Goal: Information Seeking & Learning: Learn about a topic

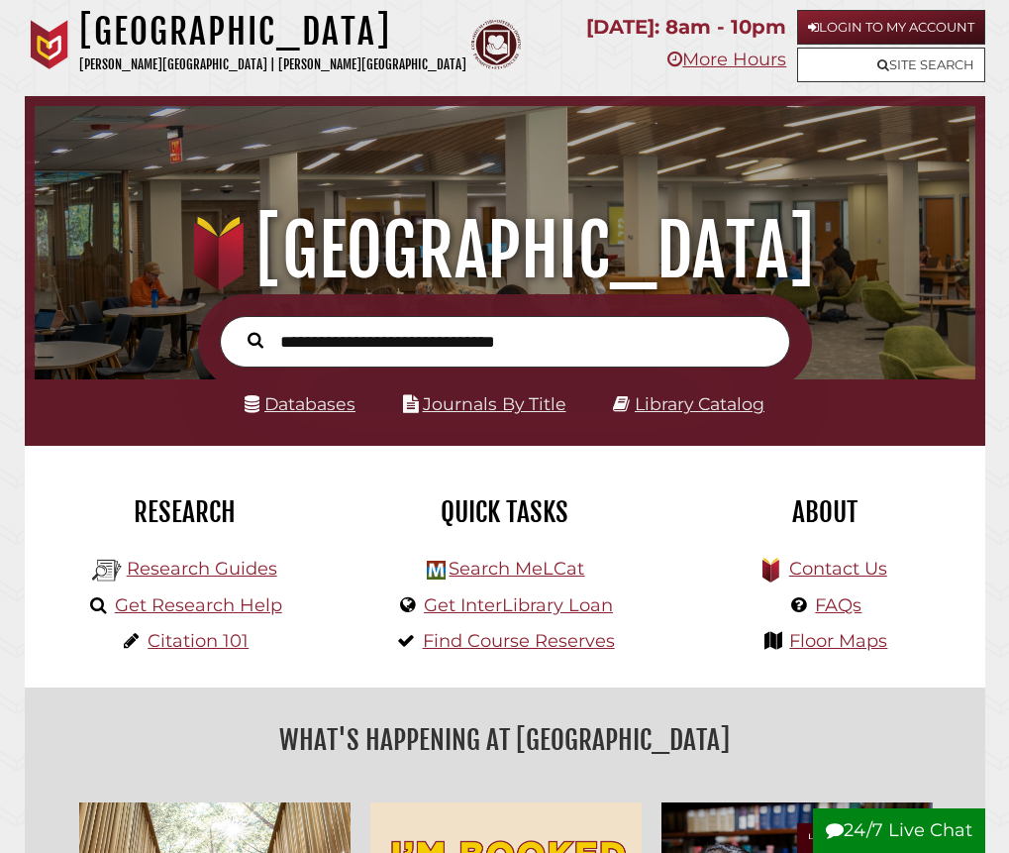
scroll to position [311, 931]
click at [296, 412] on link "Databases" at bounding box center [300, 403] width 111 height 21
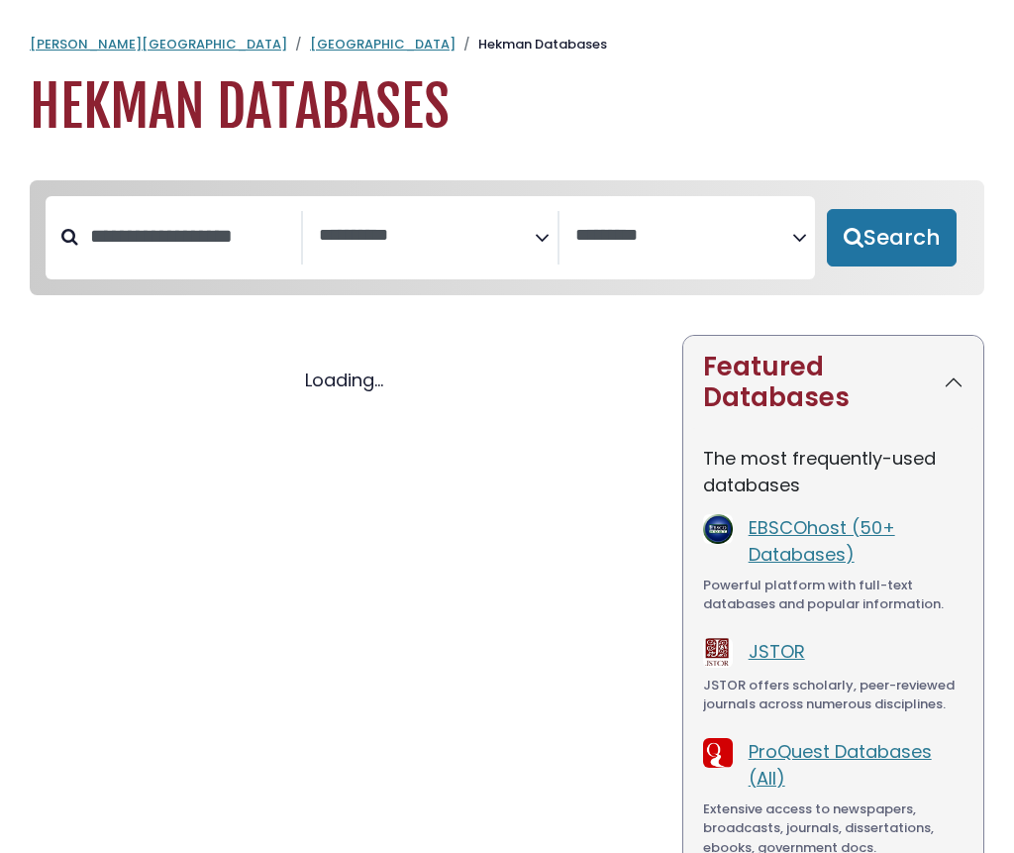
select select "Database Subject Filter"
select select "Database Vendors Filter"
select select "Database Subject Filter"
select select "Database Vendors Filter"
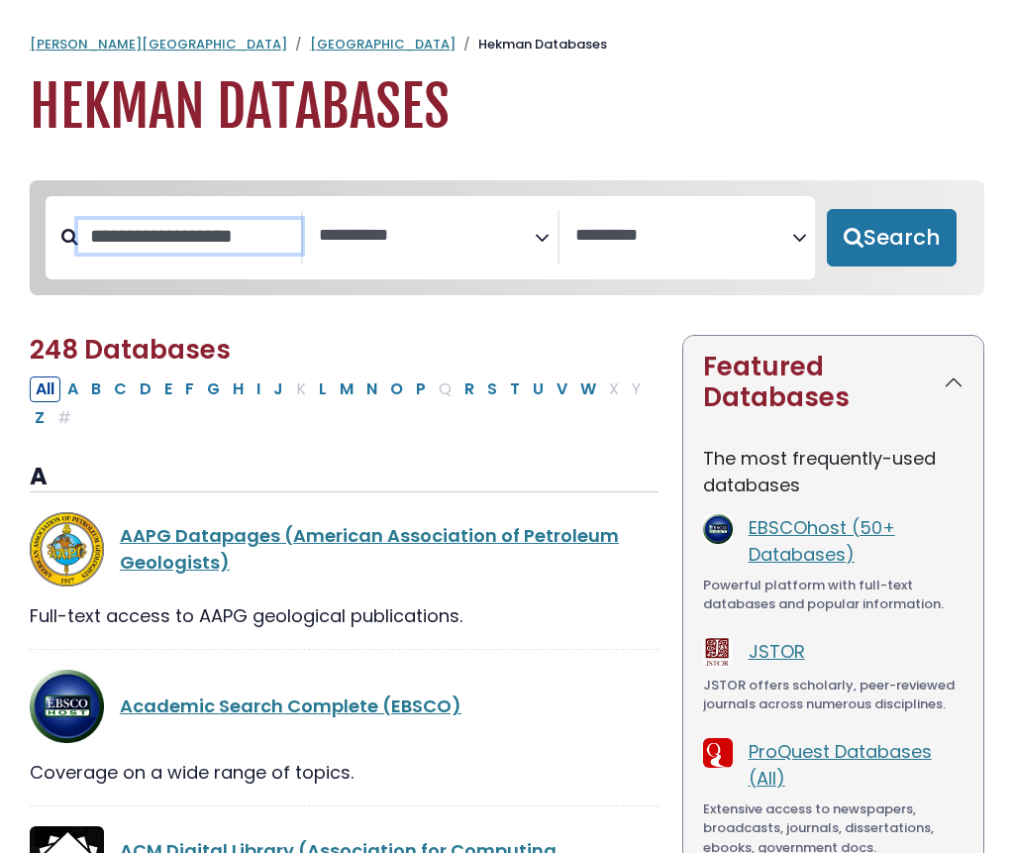
click at [159, 240] on input "Search database by title or keyword" at bounding box center [189, 236] width 223 height 33
click at [429, 249] on span "Search filters" at bounding box center [427, 237] width 217 height 53
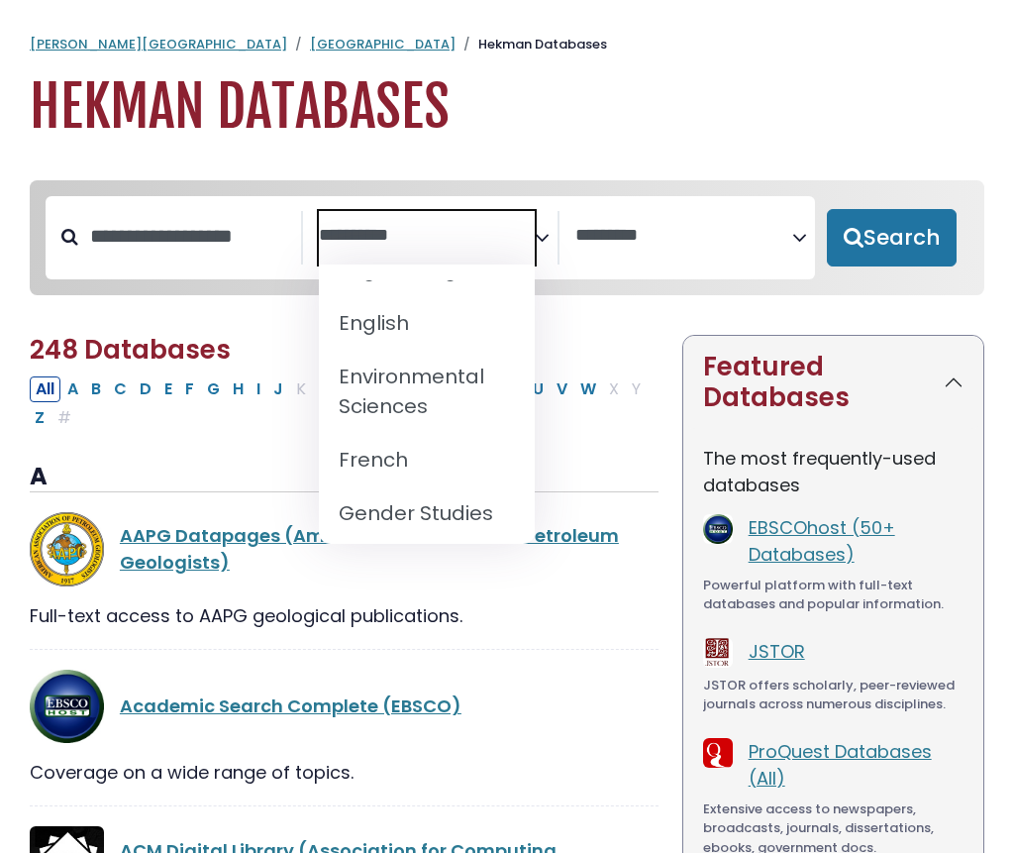
scroll to position [892, 0]
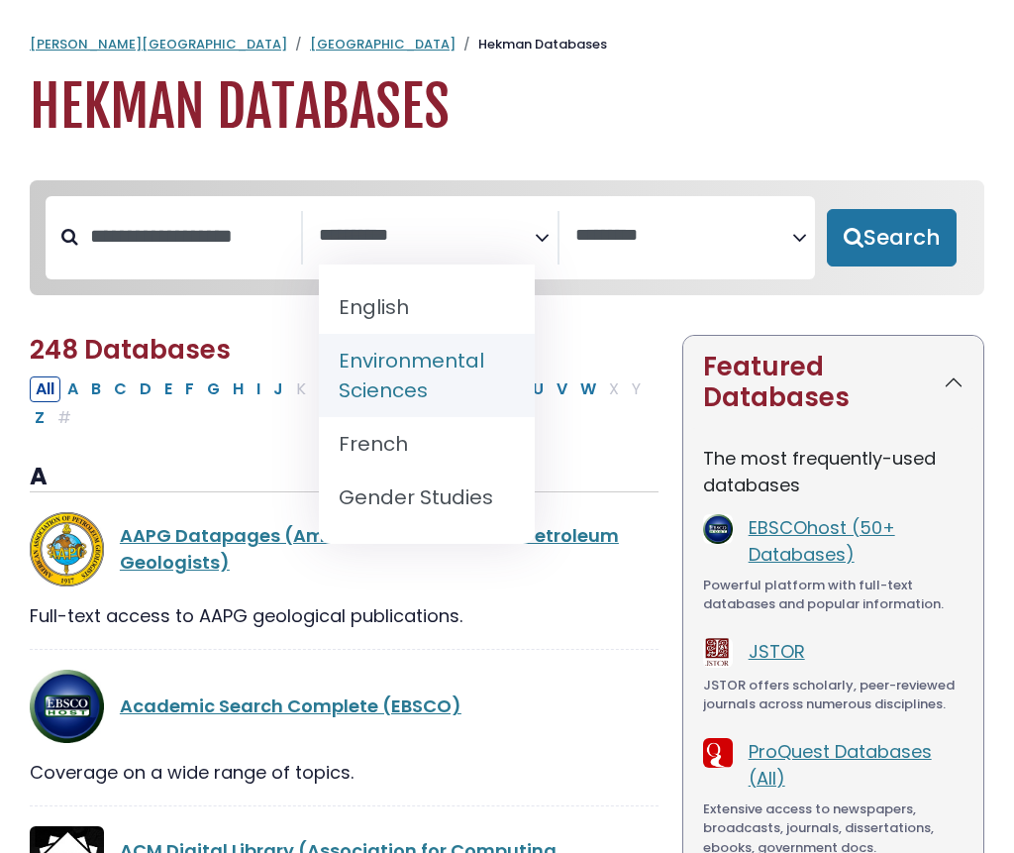
select select "*****"
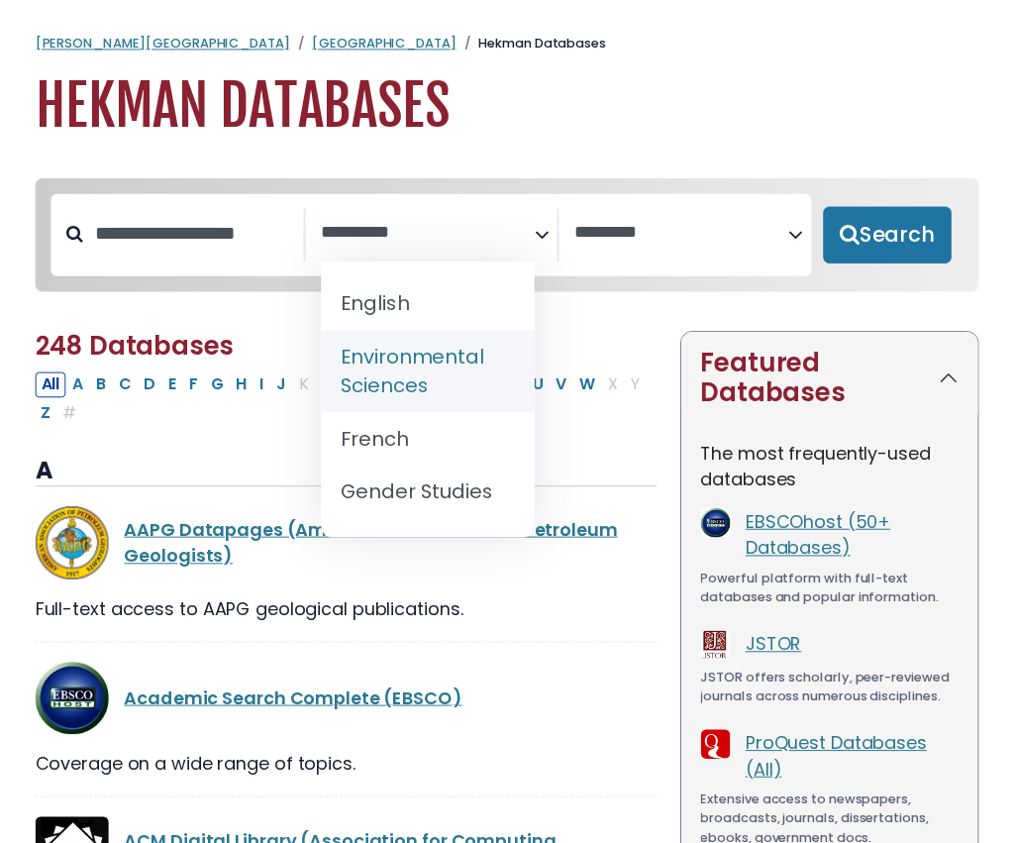
scroll to position [412, 0]
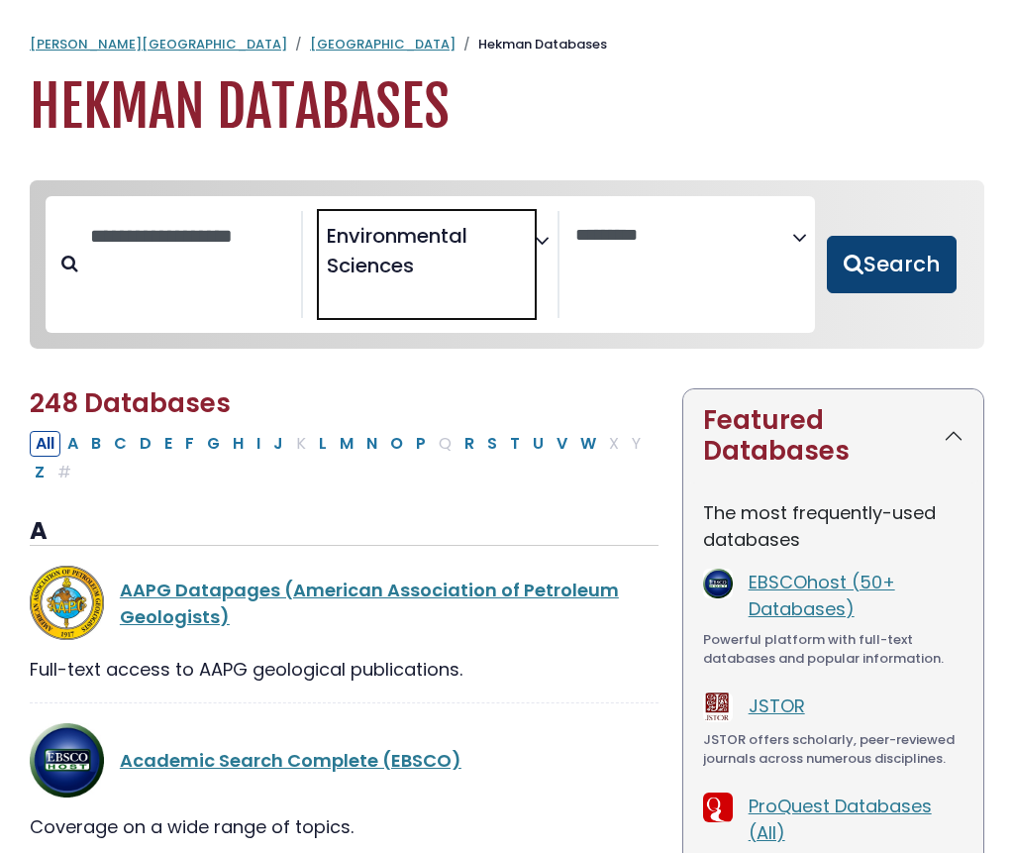
click at [847, 263] on button "Search" at bounding box center [892, 264] width 130 height 57
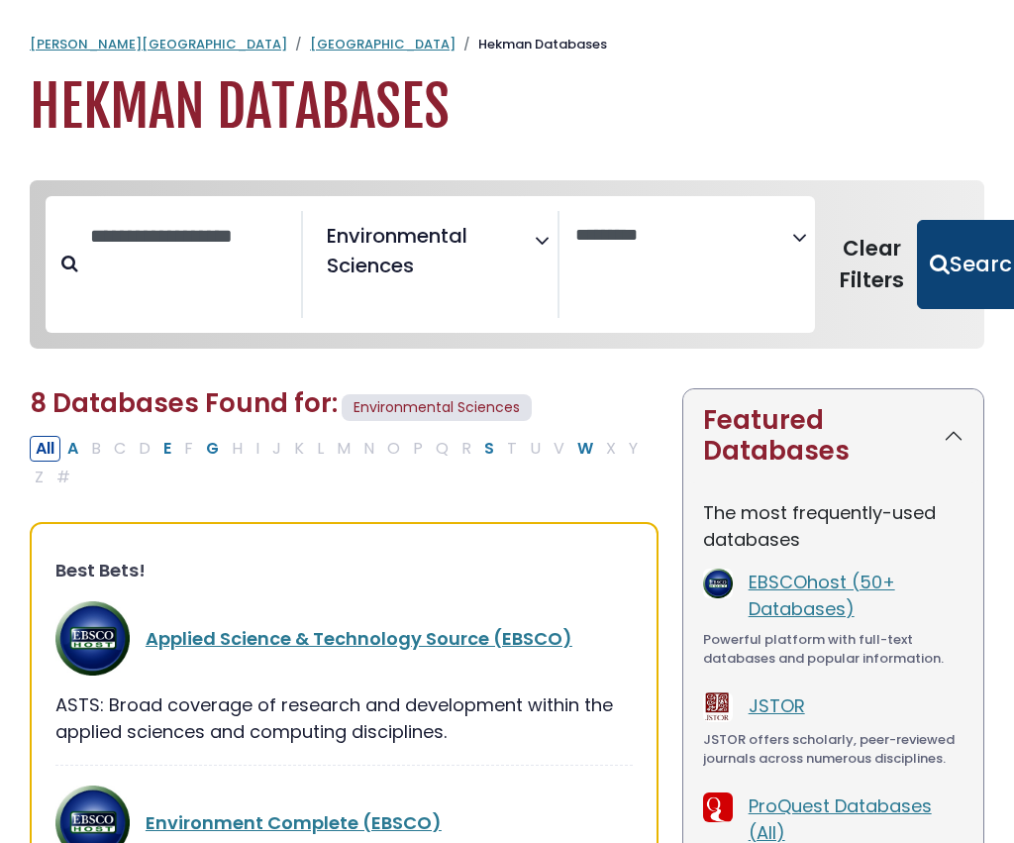
click at [949, 261] on button "Search" at bounding box center [978, 264] width 122 height 89
click at [995, 263] on button "Search" at bounding box center [978, 264] width 122 height 89
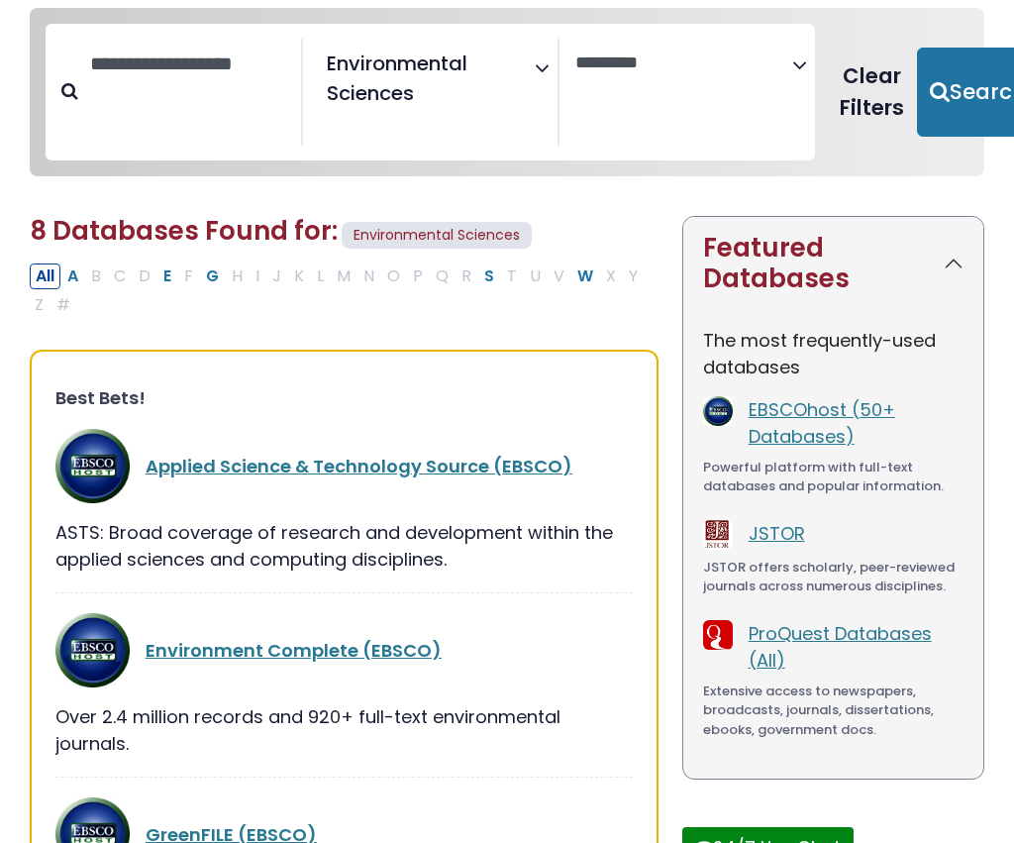
scroll to position [99, 0]
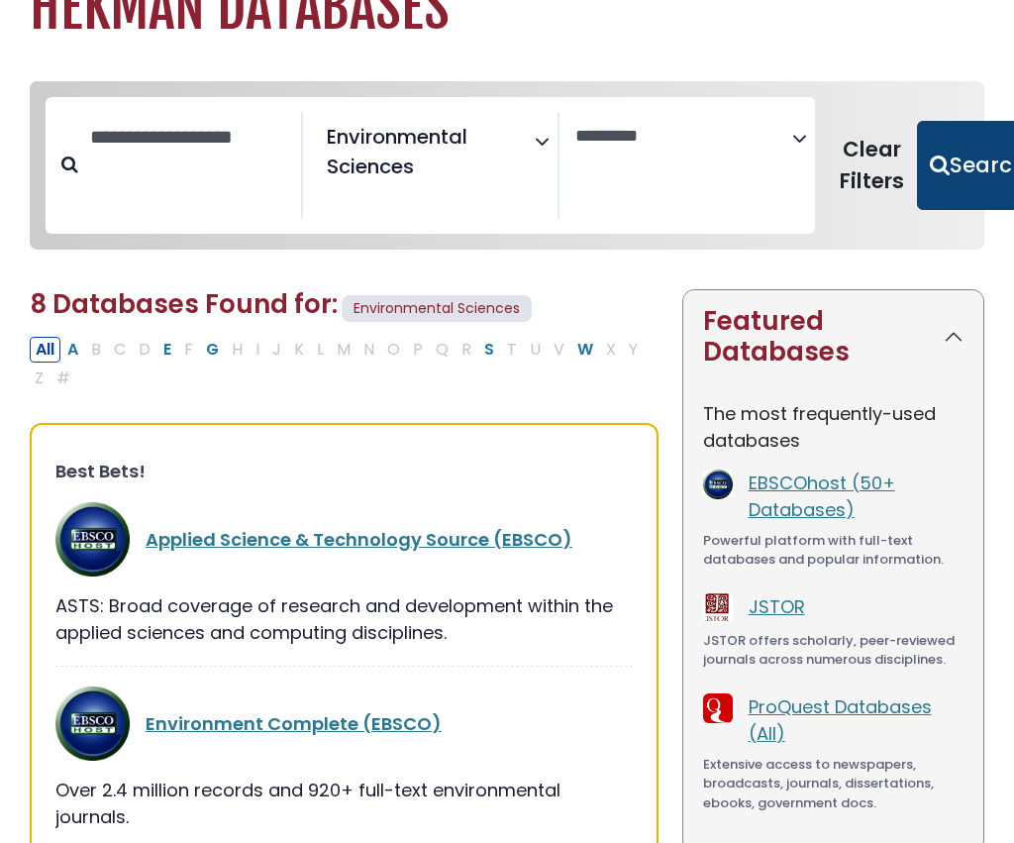
click at [989, 149] on button "Search" at bounding box center [978, 165] width 122 height 89
drag, startPoint x: 989, startPoint y: 149, endPoint x: 947, endPoint y: 160, distance: 43.3
click at [988, 149] on button "Search" at bounding box center [978, 165] width 122 height 89
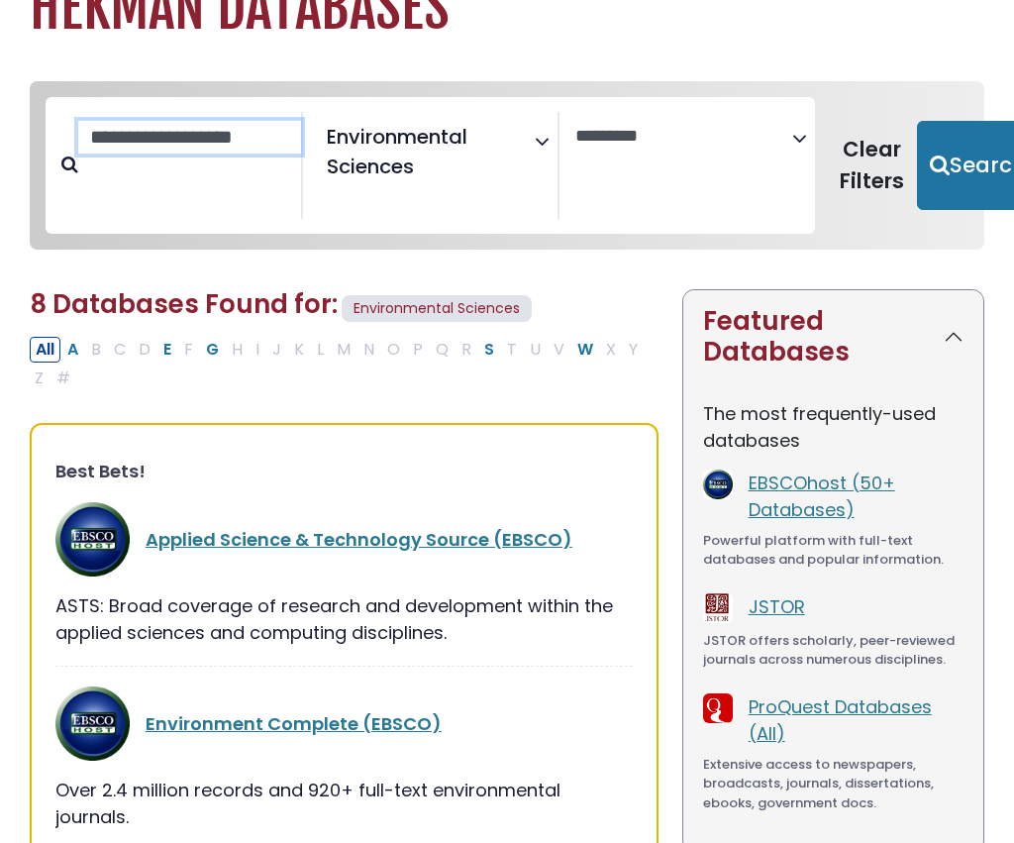
click at [136, 122] on input "Search database by title or keyword" at bounding box center [189, 137] width 223 height 33
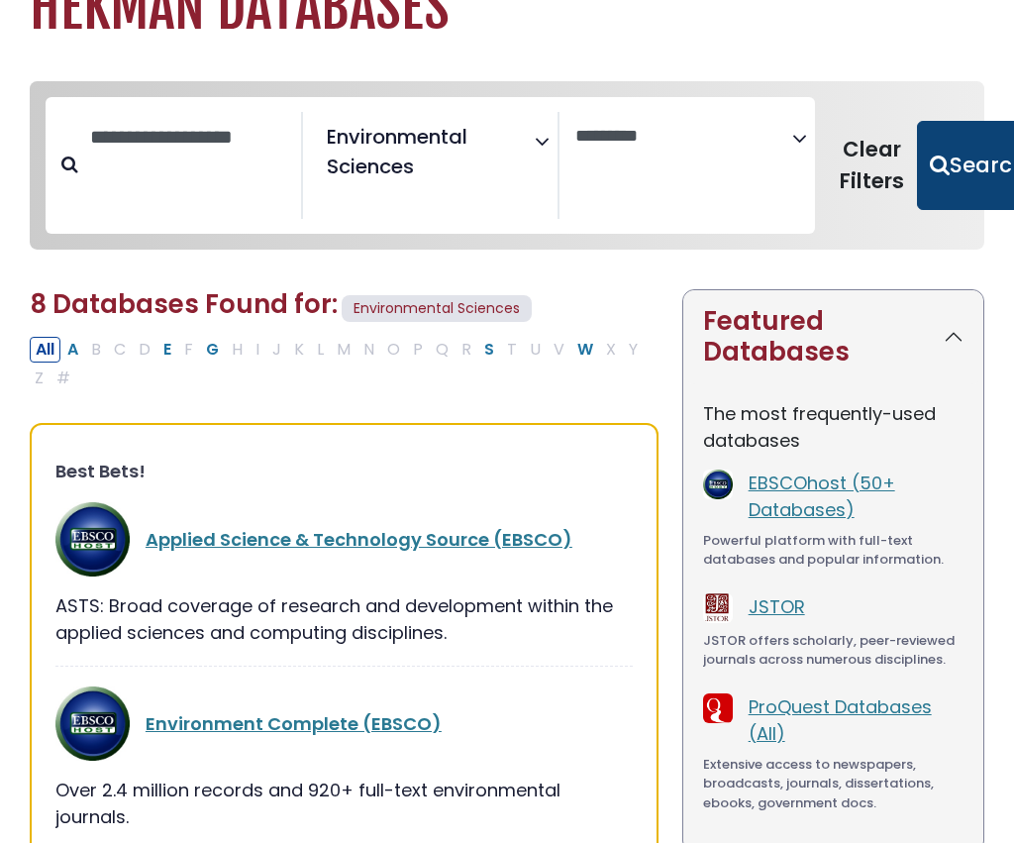
click at [943, 166] on button "Search" at bounding box center [978, 165] width 122 height 89
select select "Database Vendors Filter"
click at [328, 724] on link "Environment Complete (EBSCO)" at bounding box center [294, 723] width 296 height 25
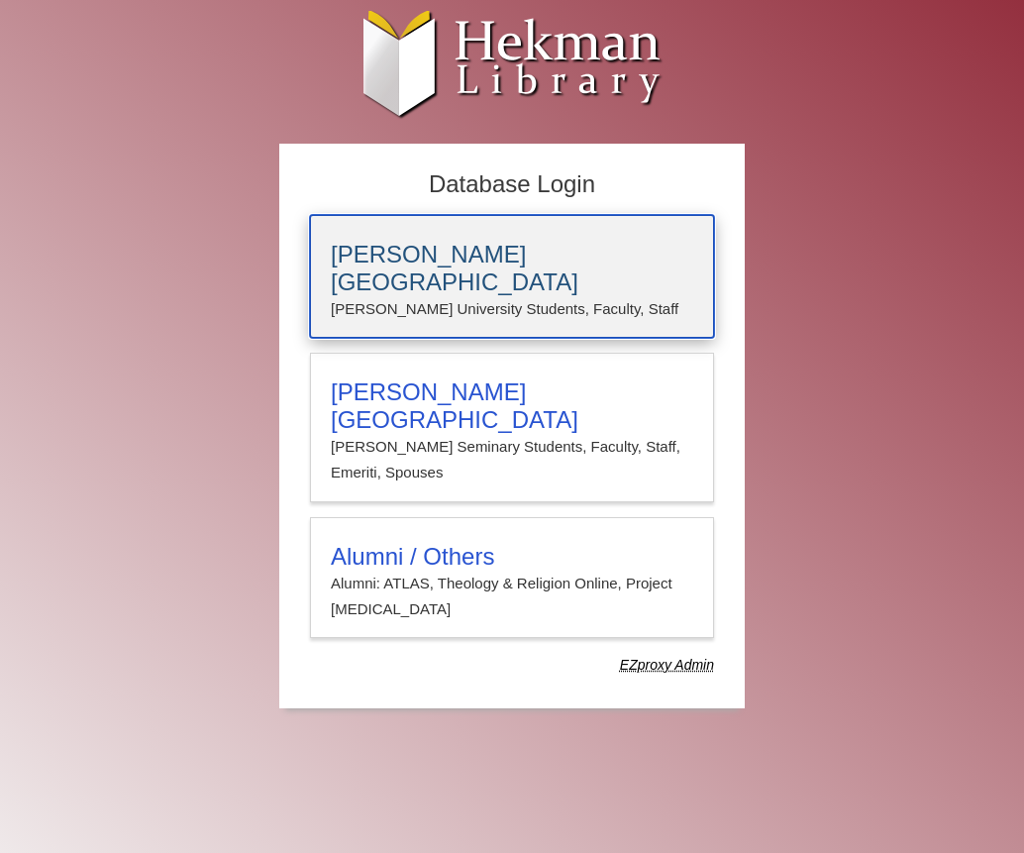
click at [510, 266] on h3 "[PERSON_NAME][GEOGRAPHIC_DATA]" at bounding box center [512, 268] width 363 height 55
